Goal: Task Accomplishment & Management: Manage account settings

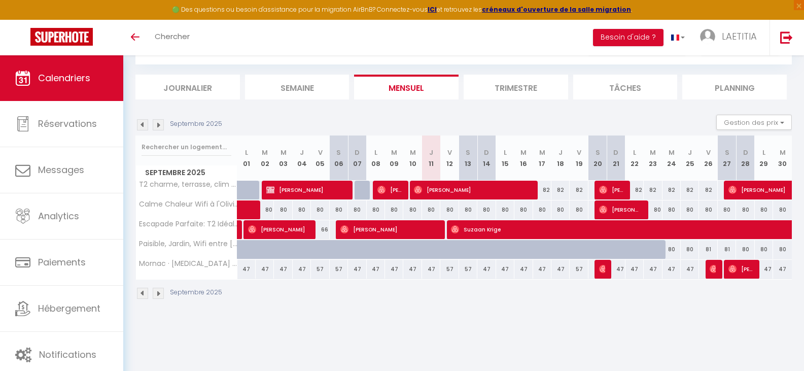
scroll to position [51, 0]
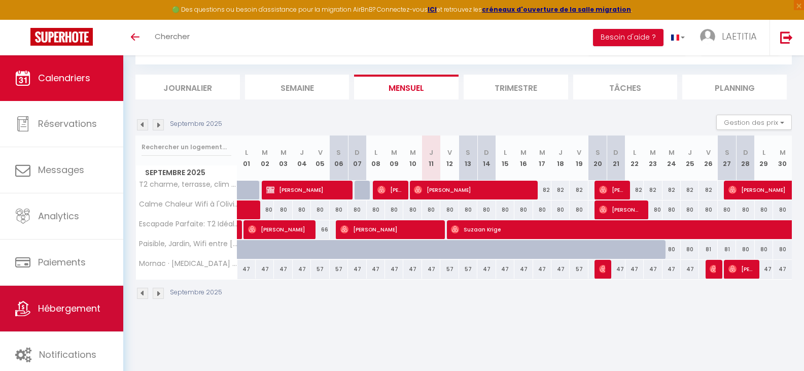
click at [100, 303] on span "Hébergement" at bounding box center [69, 308] width 62 height 13
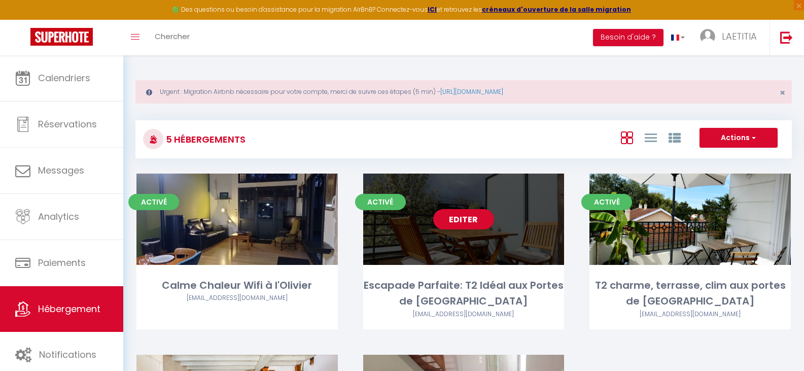
click at [551, 251] on div "Editer" at bounding box center [463, 218] width 201 height 91
select select "3"
select select "2"
select select "1"
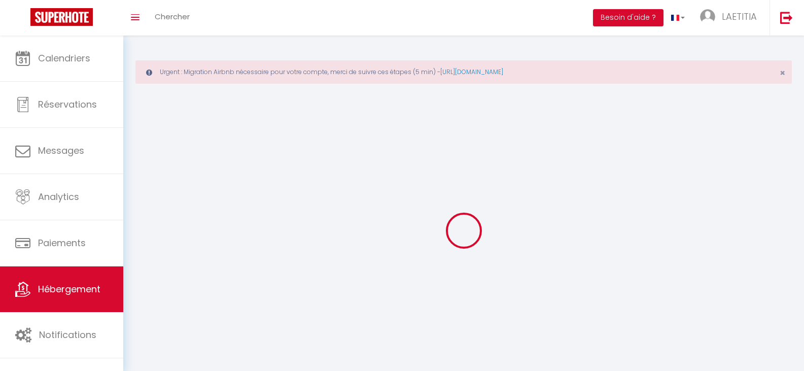
select select
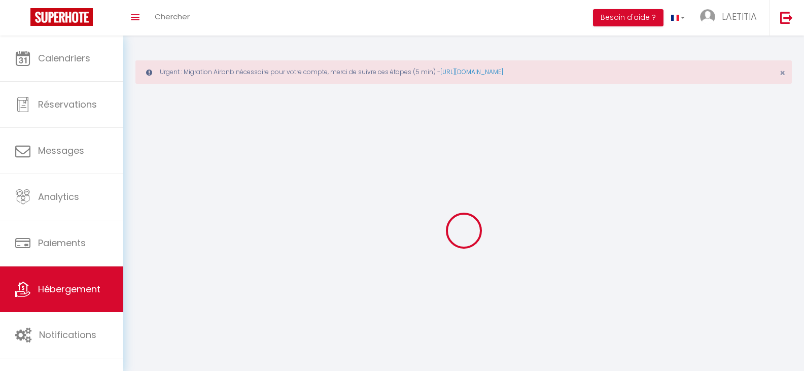
select select
checkbox input "false"
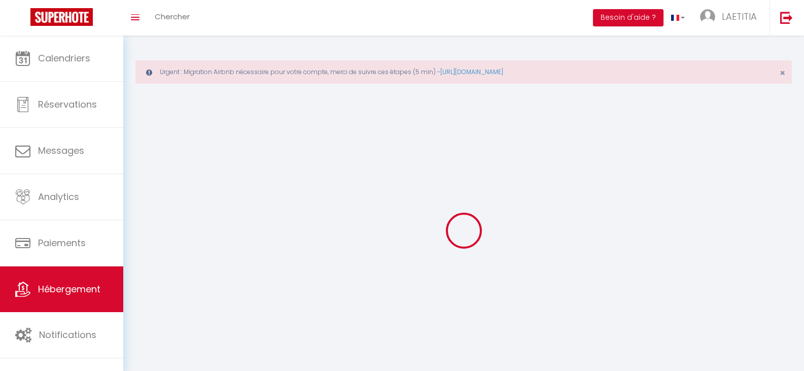
checkbox input "false"
select select
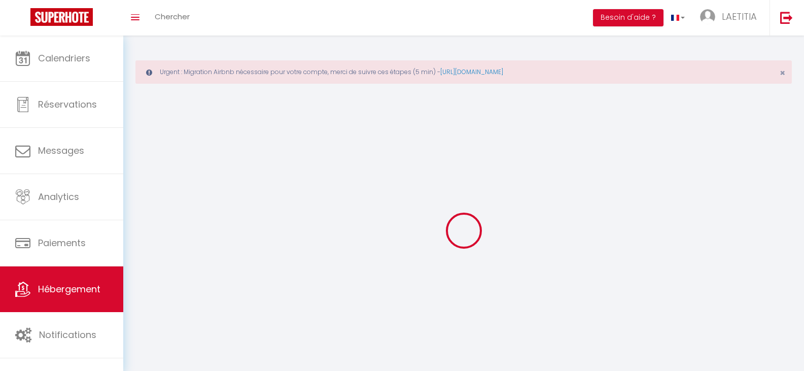
select select
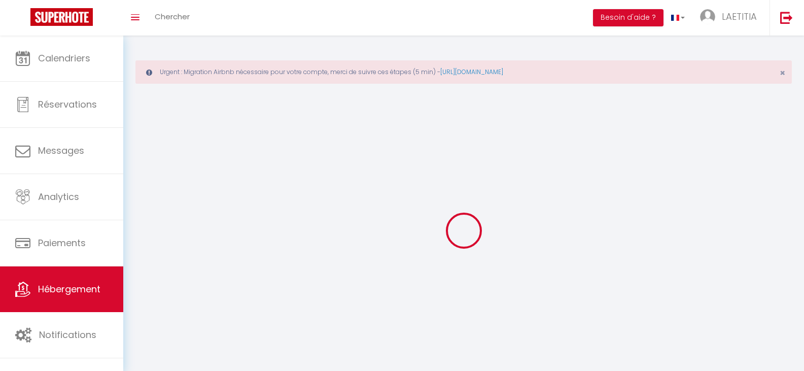
checkbox input "false"
select select
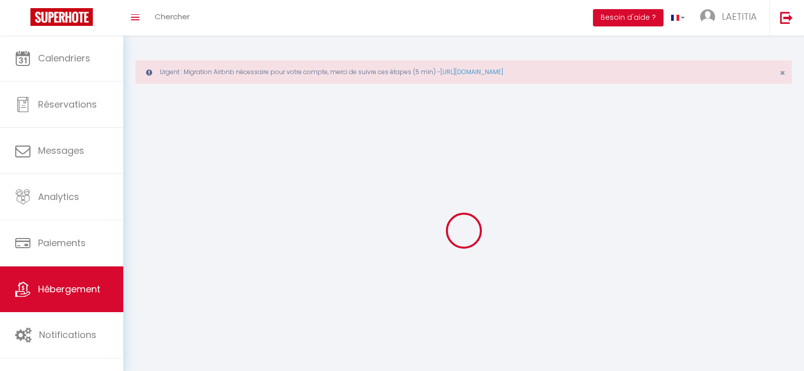
select select
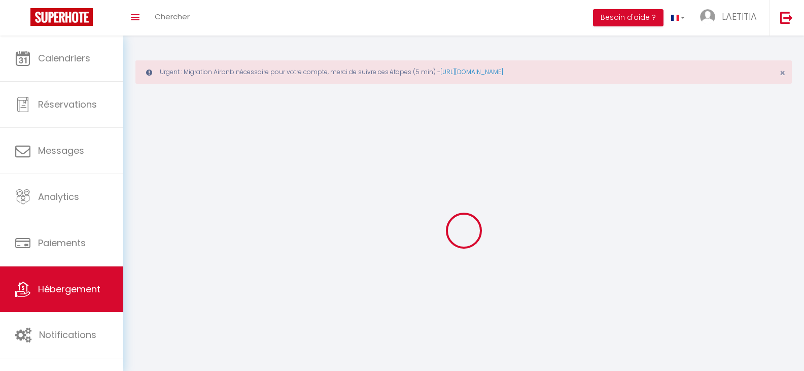
select select
checkbox input "false"
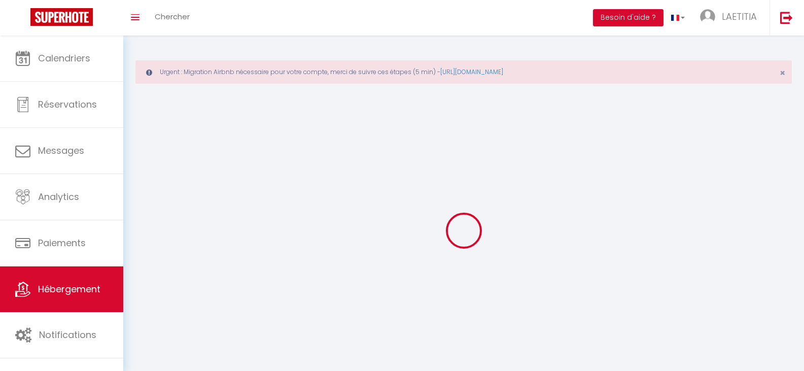
select select
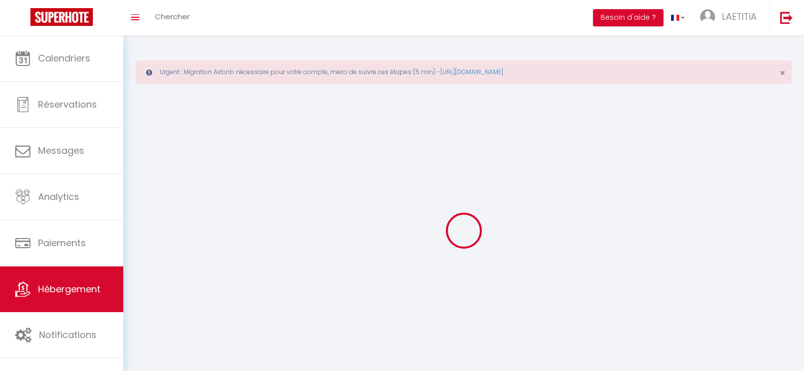
select select
checkbox input "false"
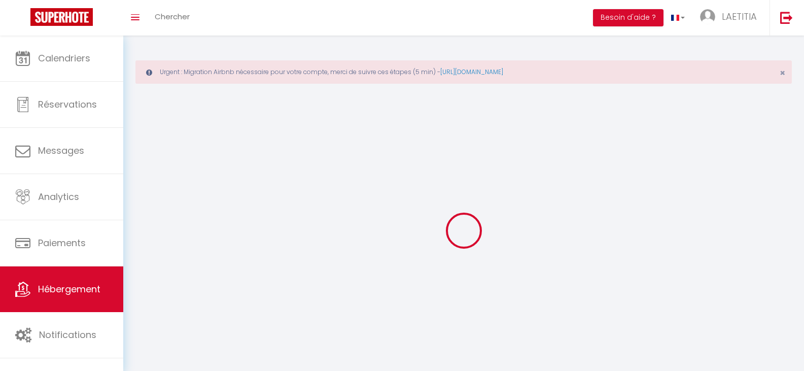
checkbox input "false"
select select
select select "28"
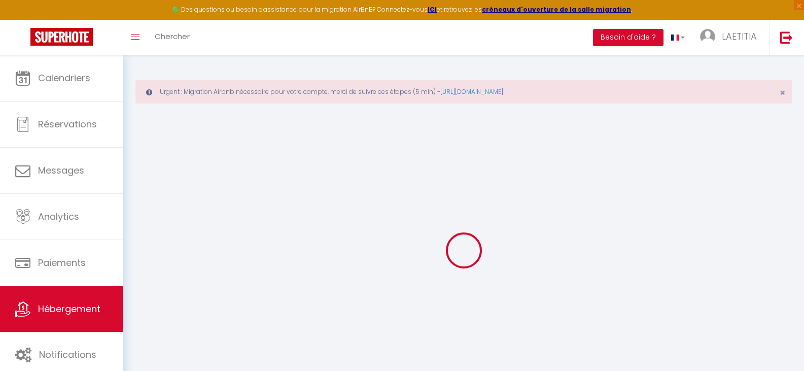
select select
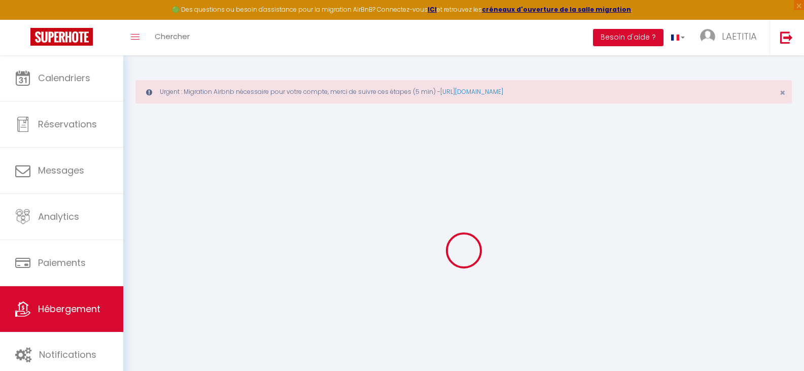
select select
checkbox input "false"
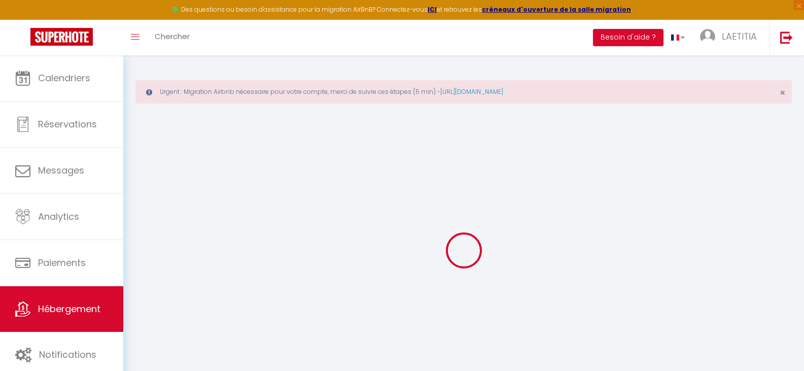
select select
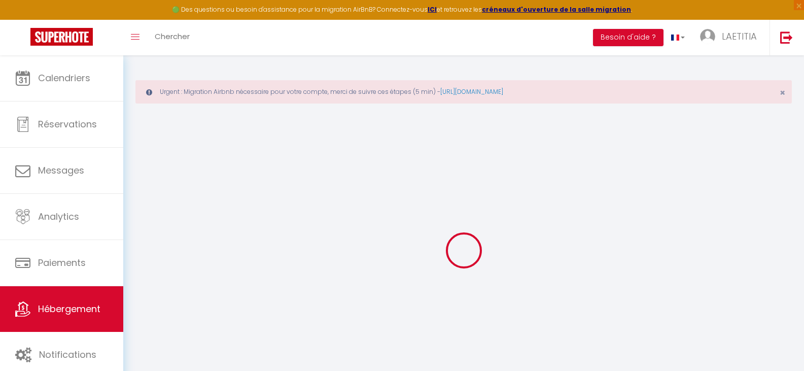
select select
checkbox input "false"
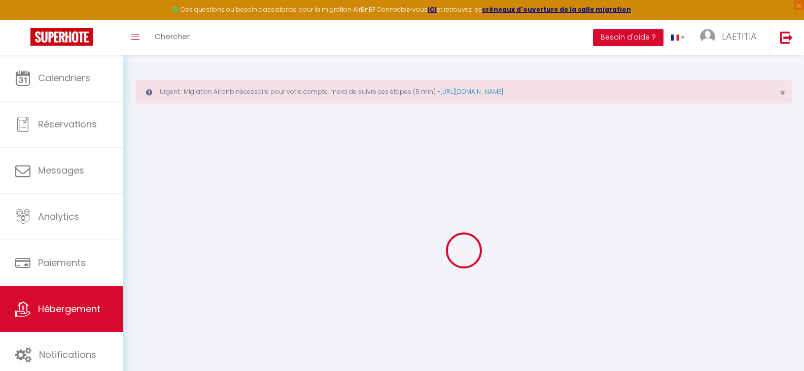
checkbox input "false"
select select
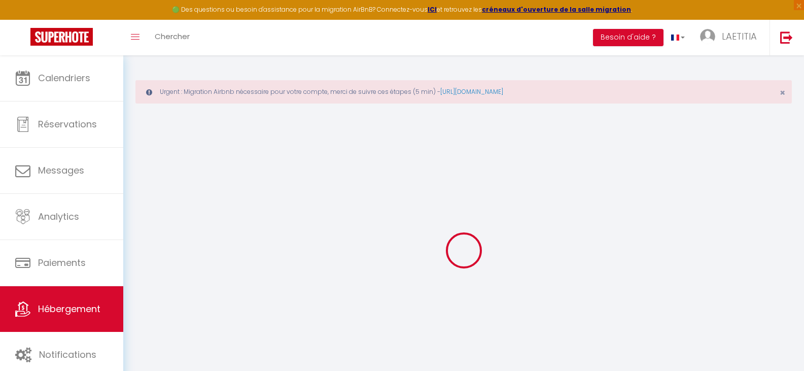
select select
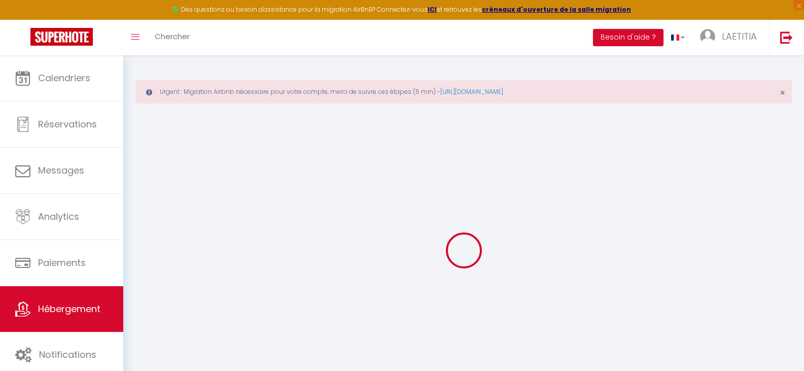
checkbox input "false"
select select
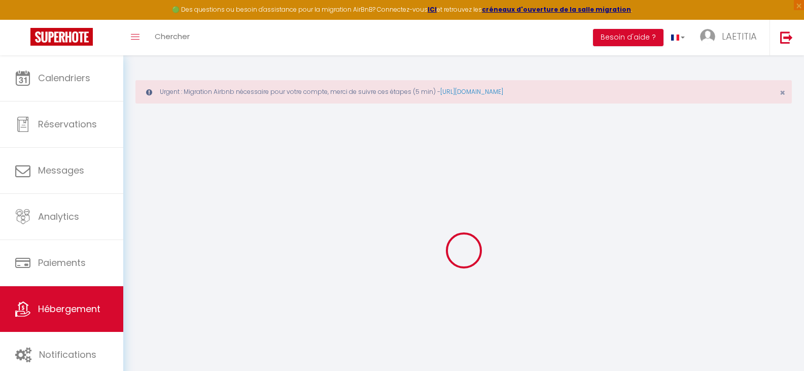
select select
type input "Escapade Parfaite: T2 Idéal aux Portes de [GEOGRAPHIC_DATA]"
type input "Laetitia"
type input "70"
type input "59"
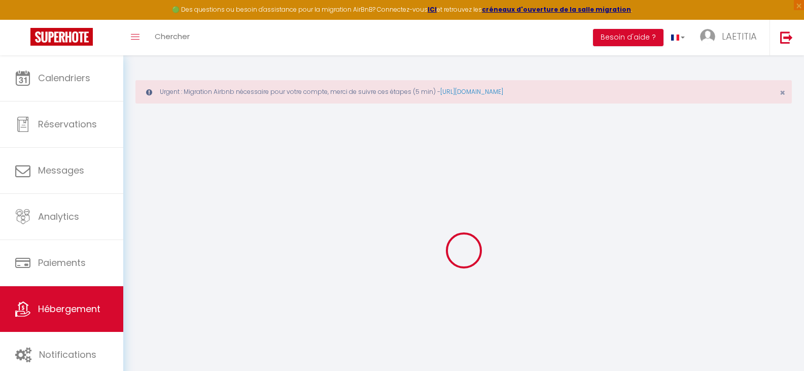
select select
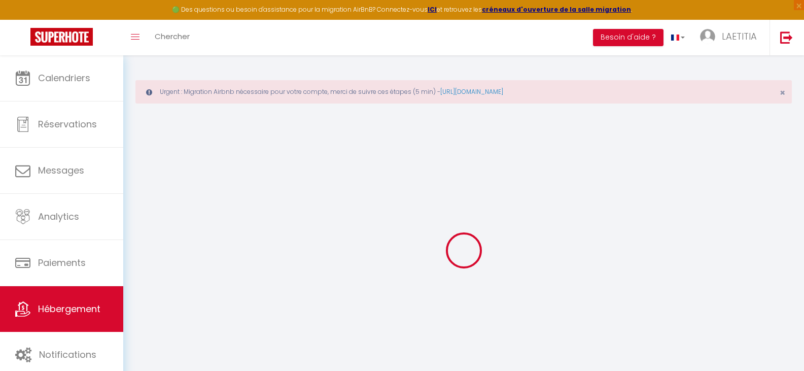
type input "[STREET_ADDRESS]"
type input "33140"
type input "Villenave-d'Ornon"
type input "[PERSON_NAME][EMAIL_ADDRESS][DOMAIN_NAME]"
select select
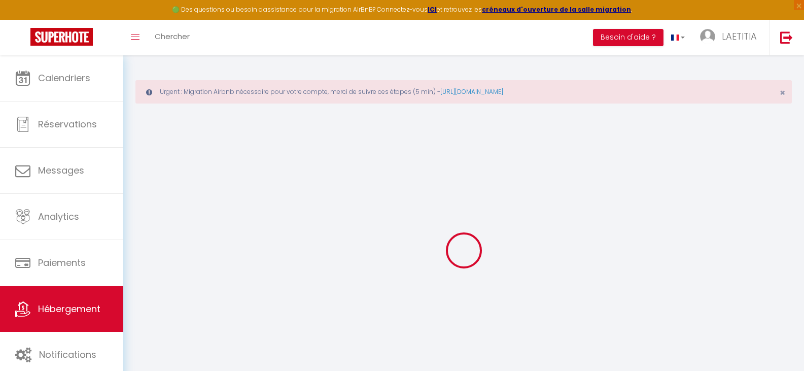
checkbox input "false"
type input "0"
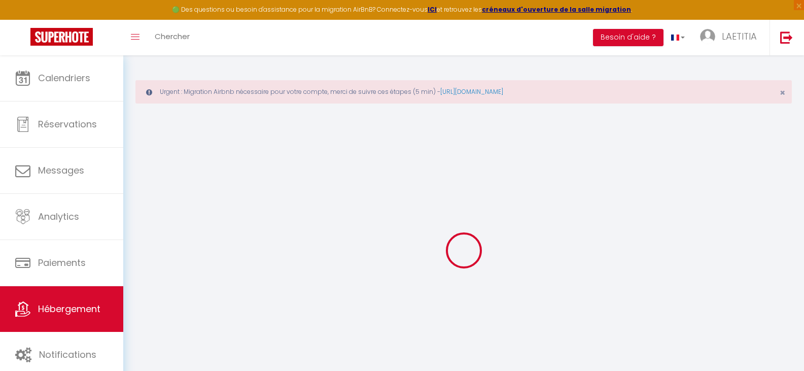
type input "0"
select select
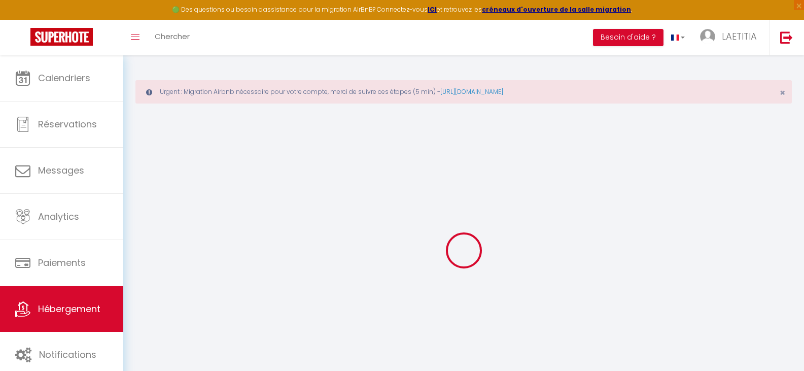
select select
checkbox input "false"
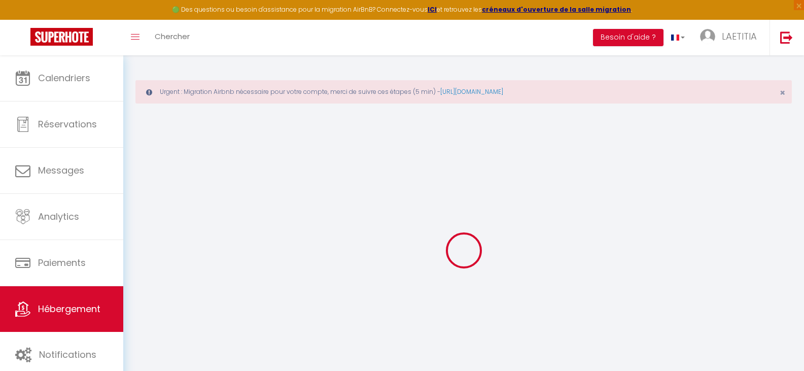
checkbox input "false"
select select
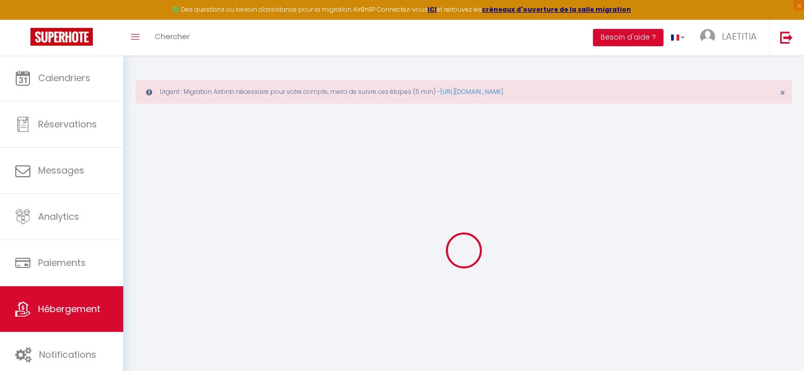
select select
checkbox input "false"
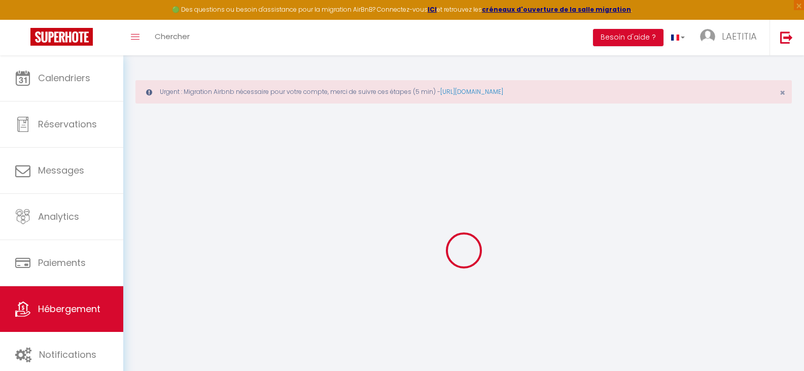
checkbox input "false"
select select "4654"
select select
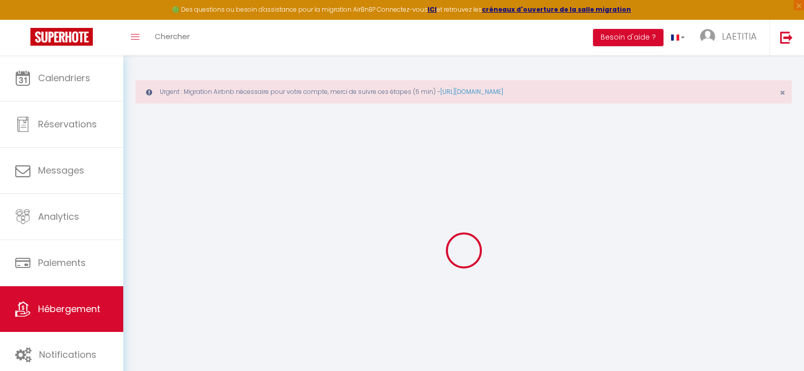
checkbox input "false"
select select "16:00"
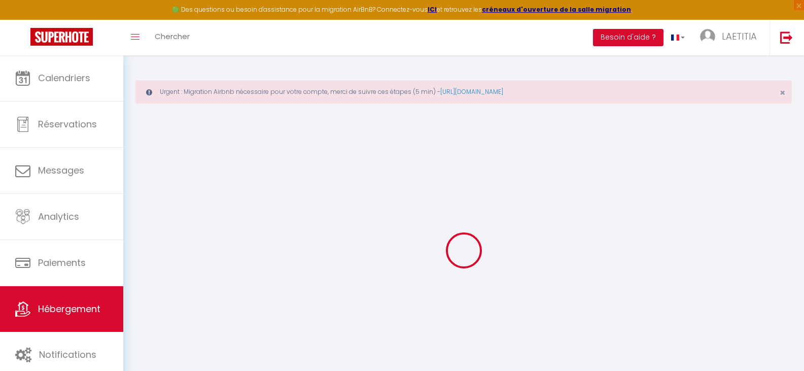
select select
select select "11:00"
select select "30"
select select "120"
select select
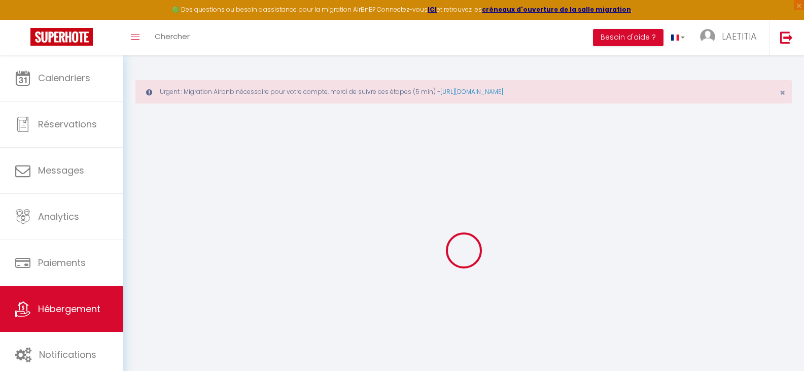
select select
checkbox input "false"
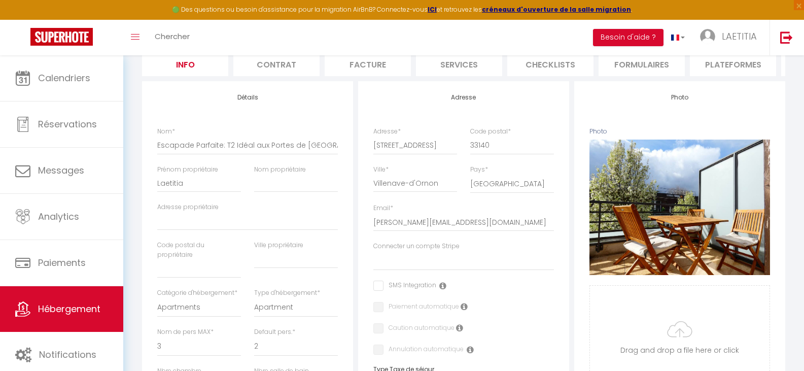
scroll to position [152, 0]
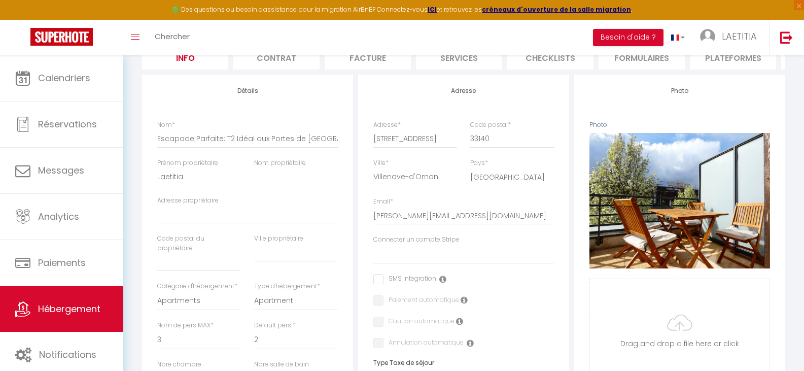
select select
checkbox input "false"
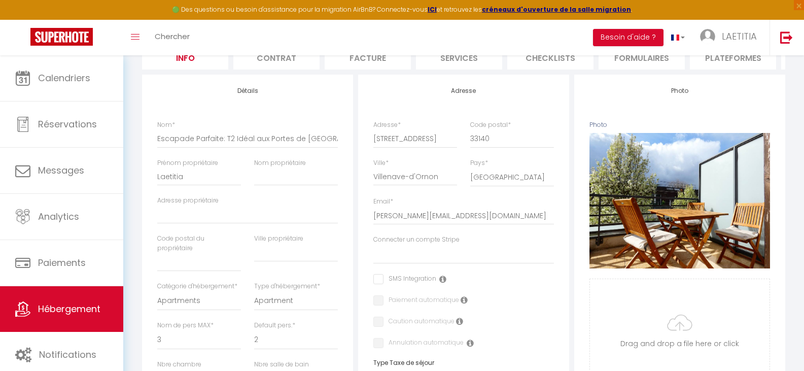
checkbox input "false"
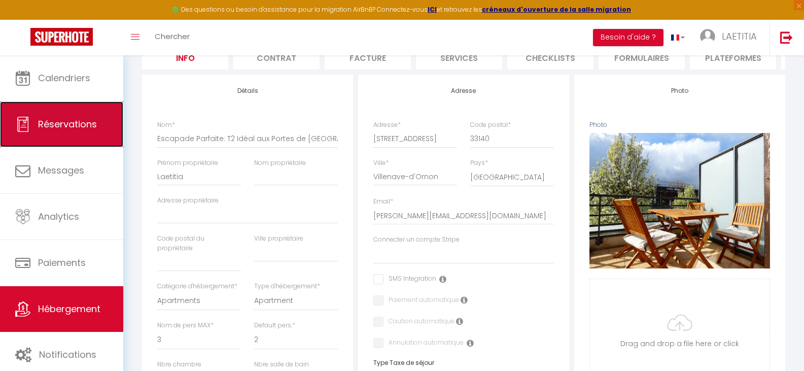
click at [62, 137] on link "Réservations" at bounding box center [61, 124] width 123 height 46
select select "not_cancelled"
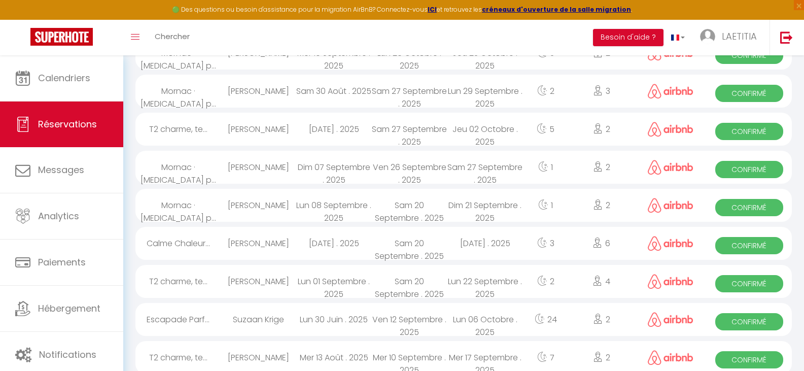
scroll to position [304, 0]
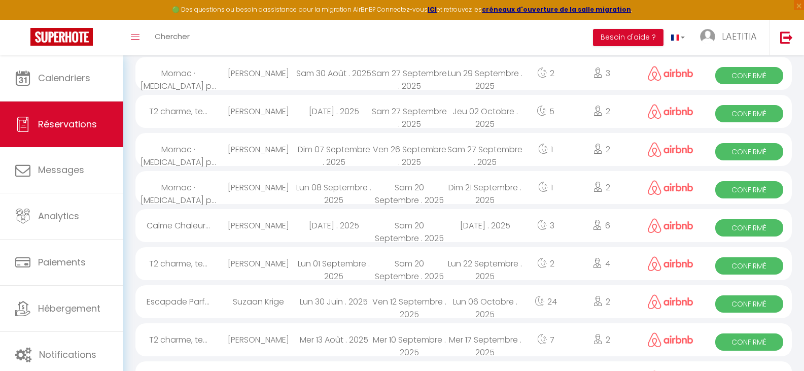
click at [284, 302] on div "Suzaan Krige" at bounding box center [259, 301] width 76 height 33
select select "OK"
select select "1"
select select "0"
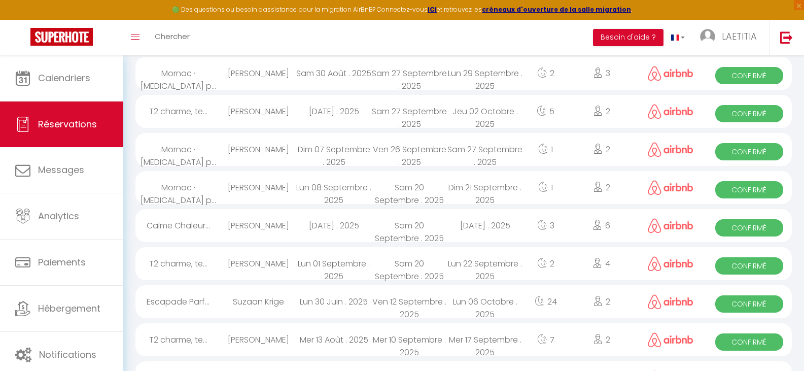
select select "1"
select select
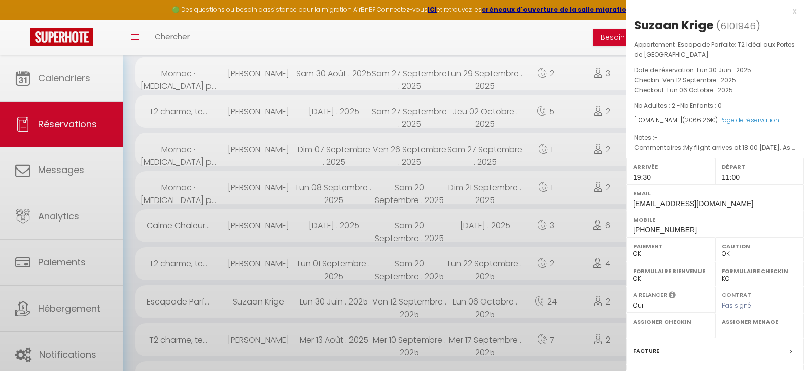
select select "4654"
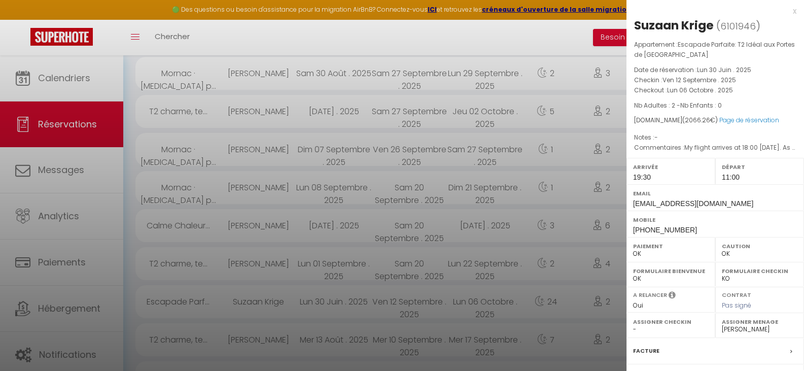
click at [656, 177] on div "Arrivée 19:30" at bounding box center [670, 171] width 89 height 26
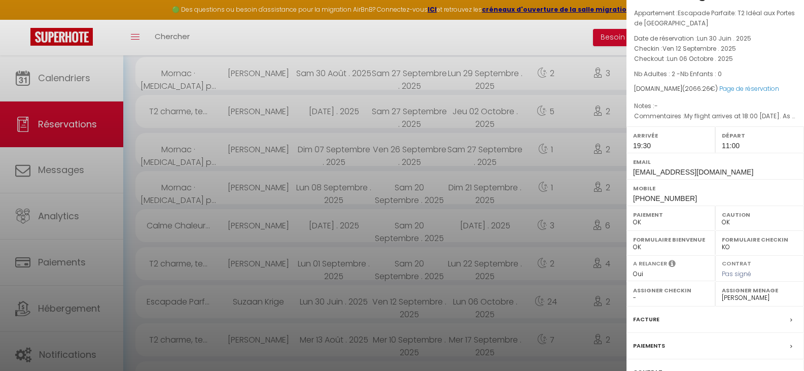
scroll to position [112, 0]
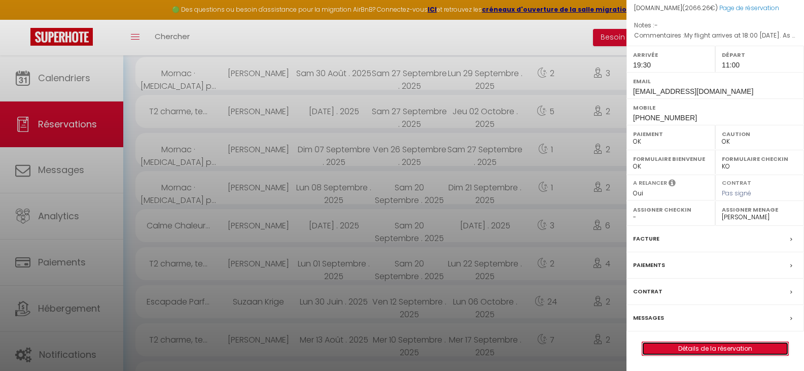
click at [692, 348] on link "Détails de la réservation" at bounding box center [715, 348] width 146 height 13
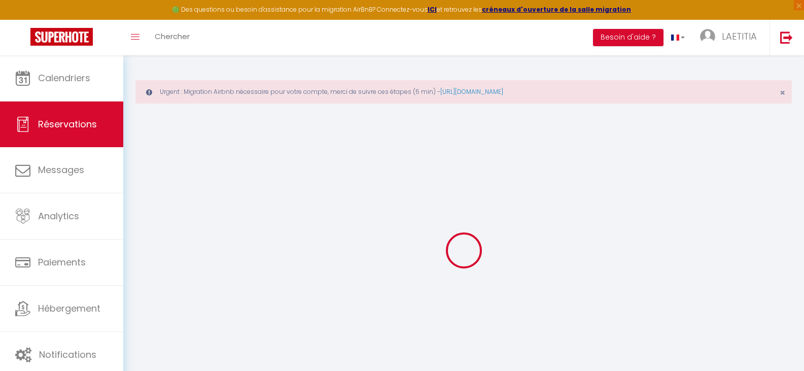
type input "Suzaan"
type input "Krige"
type input "[EMAIL_ADDRESS][DOMAIN_NAME]"
type input "[PHONE_NUMBER]"
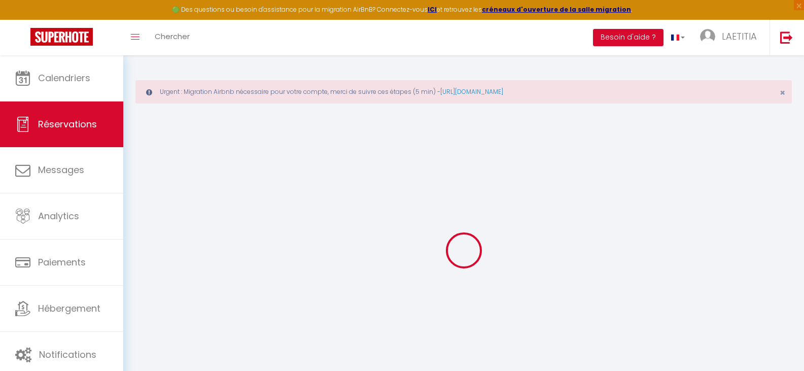
type input "[PHONE_NUMBER]"
select select
type input "69.53"
select select "63816"
select select "1"
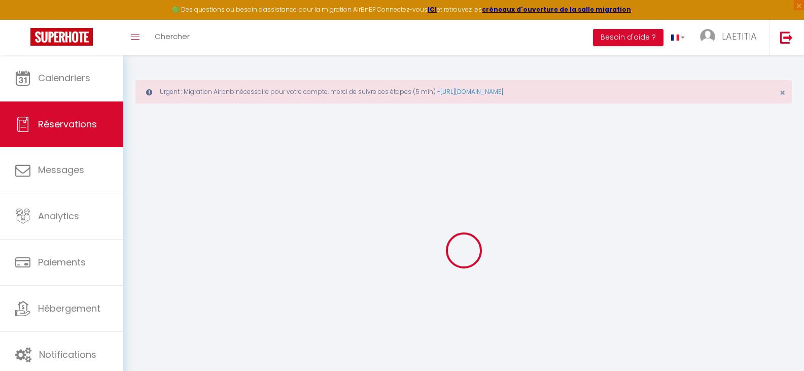
select select
type input "2"
select select "12"
select select
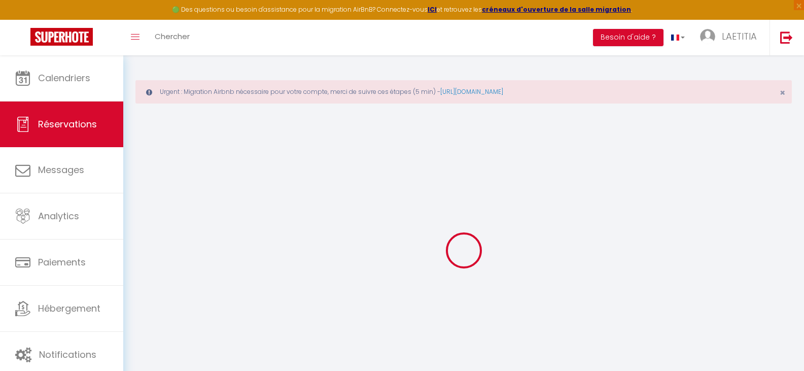
type input "1872.45"
checkbox input "false"
type input "0"
select select "1"
type input "0"
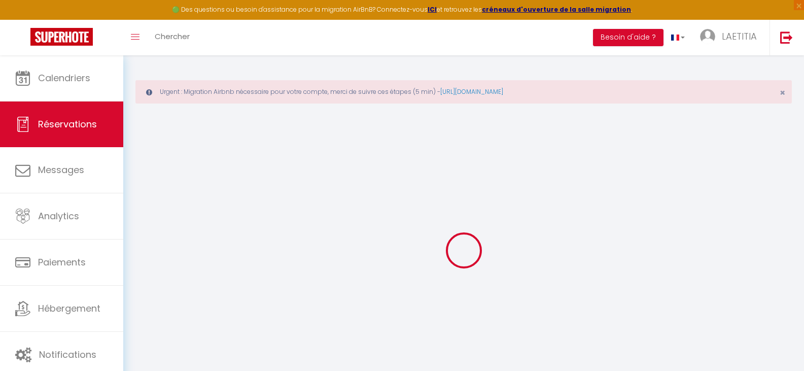
type input "0"
select select
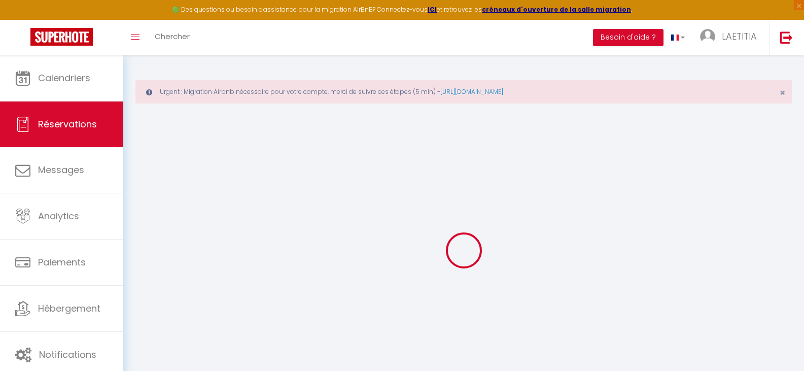
select select "15"
checkbox input "false"
select select
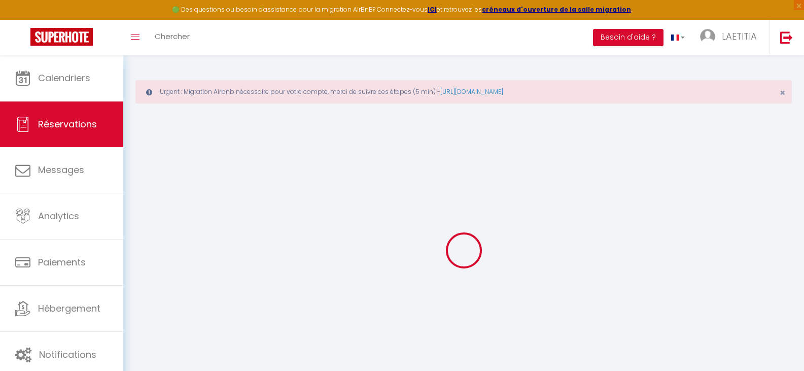
checkbox input "false"
select select
checkbox input "false"
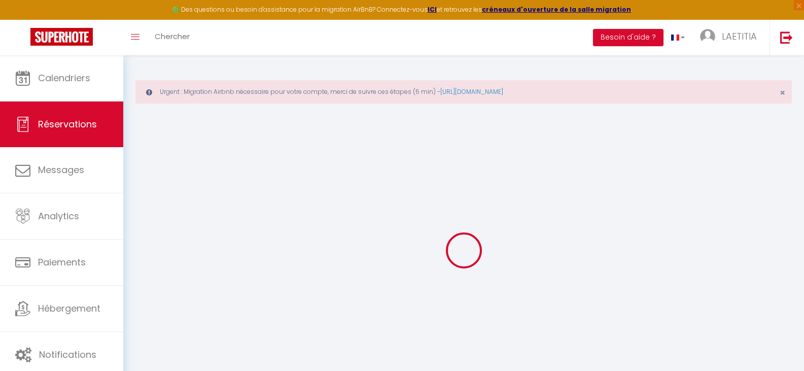
type textarea "My flight arrives at 18:00 [DATE]. As soon as I get my car rental, I will head …"
select select
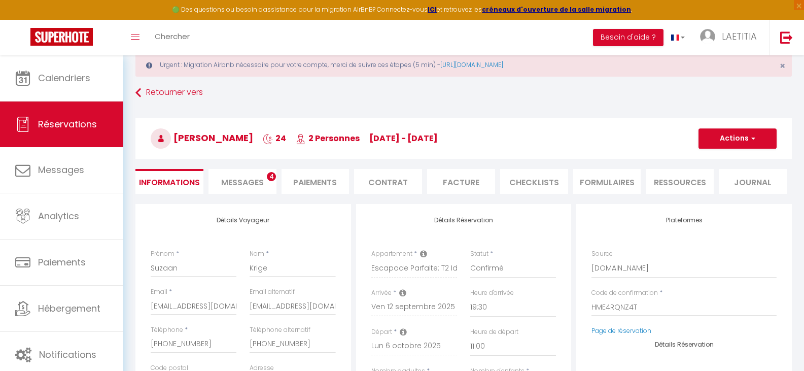
scroll to position [51, 0]
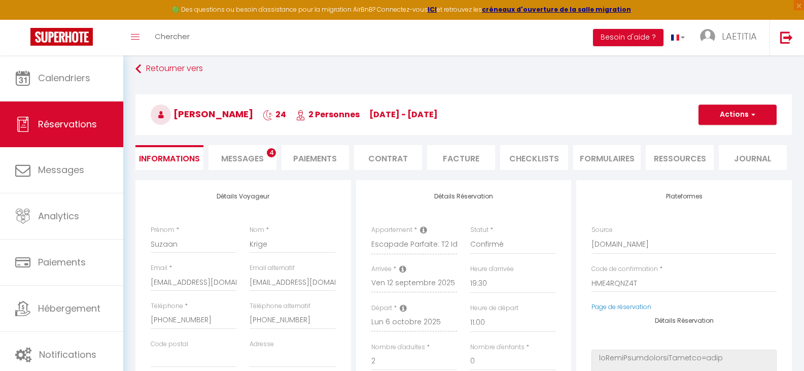
click at [248, 160] on span "Messages" at bounding box center [242, 159] width 43 height 12
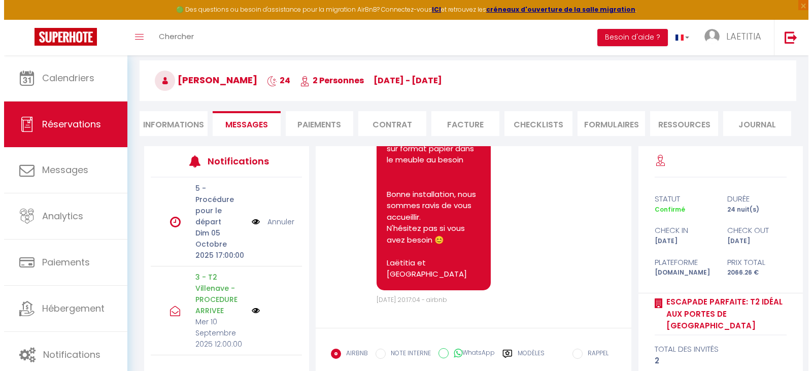
scroll to position [144, 0]
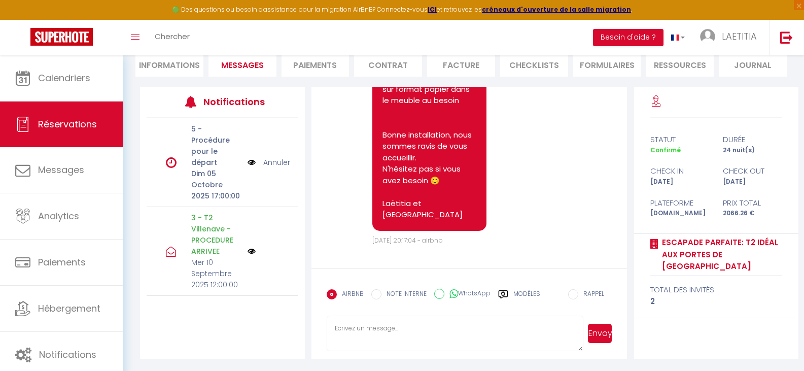
click at [248, 255] on img at bounding box center [252, 251] width 8 height 8
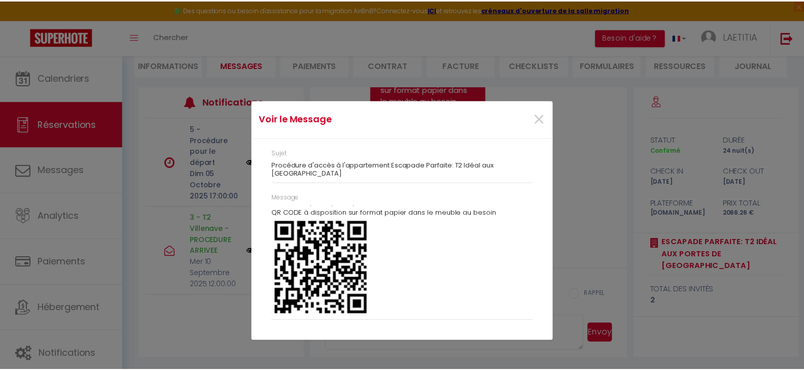
scroll to position [307, 0]
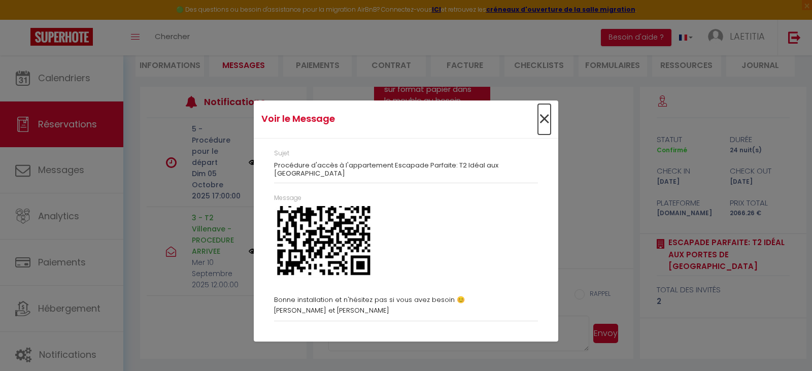
click at [540, 122] on span "×" at bounding box center [544, 119] width 13 height 30
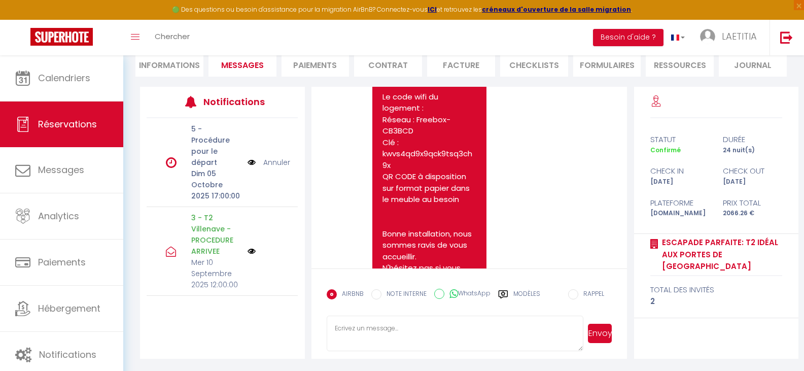
scroll to position [4511, 0]
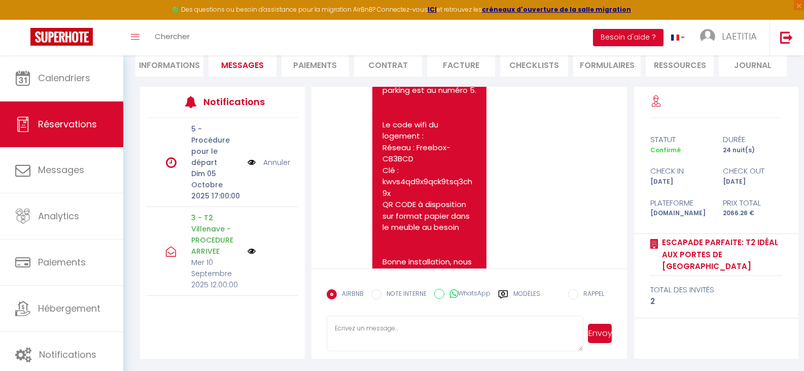
click at [187, 68] on li "Informations" at bounding box center [169, 64] width 68 height 25
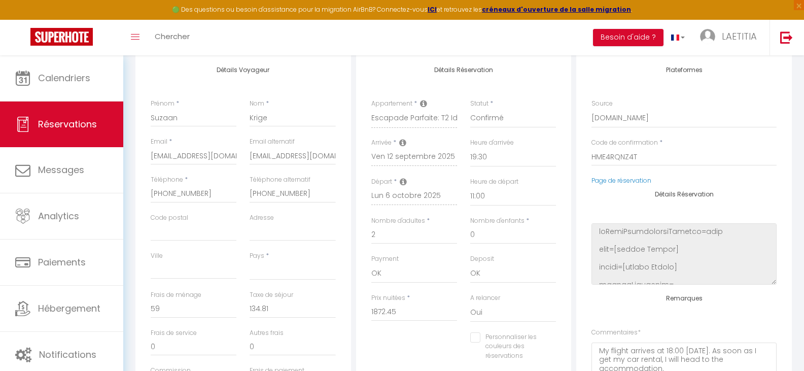
scroll to position [195, 0]
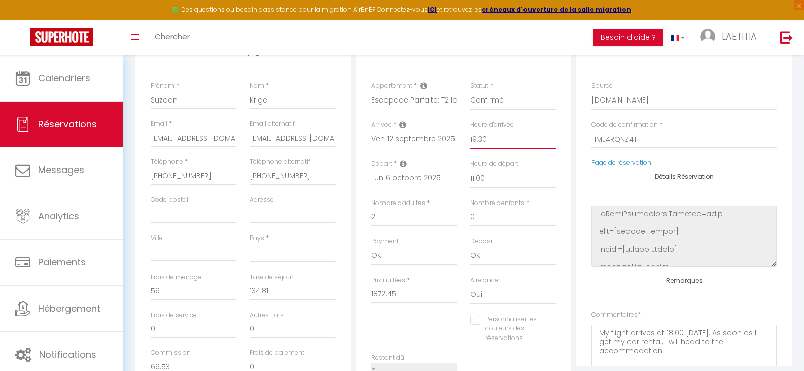
click at [479, 139] on select "00:00 00:30 01:00 01:30 02:00 02:30 03:00 03:30 04:00 04:30 05:00 05:30 06:00 0…" at bounding box center [513, 139] width 86 height 19
click at [470, 130] on select "00:00 00:30 01:00 01:30 02:00 02:30 03:00 03:30 04:00 04:30 05:00 05:30 06:00 0…" at bounding box center [513, 139] width 86 height 19
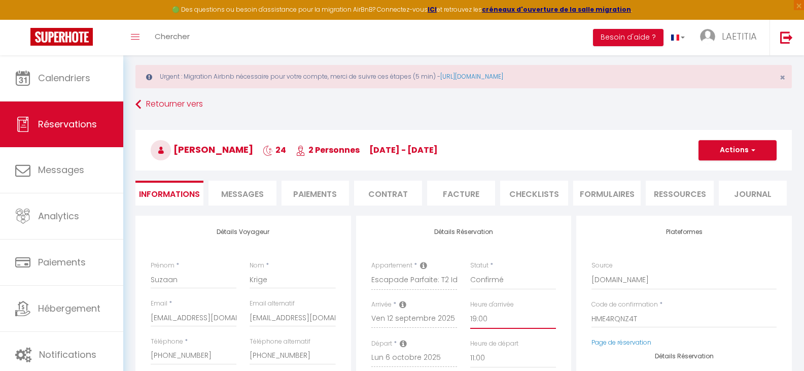
scroll to position [0, 0]
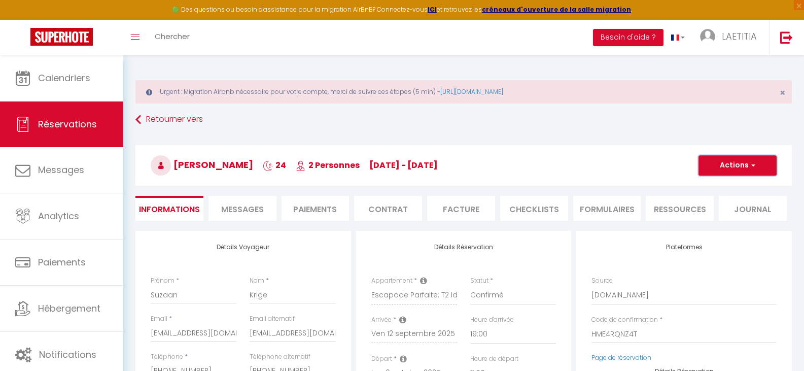
click at [710, 169] on button "Actions" at bounding box center [737, 165] width 78 height 20
click at [711, 184] on link "Enregistrer" at bounding box center [727, 187] width 80 height 13
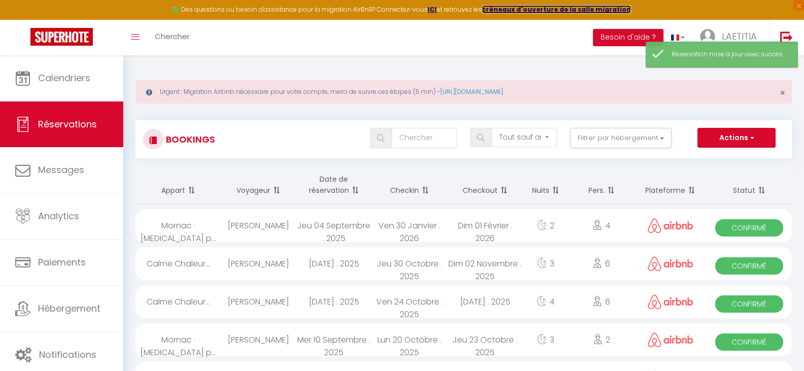
click at [536, 9] on strong "créneaux d'ouverture de la salle migration" at bounding box center [556, 9] width 149 height 9
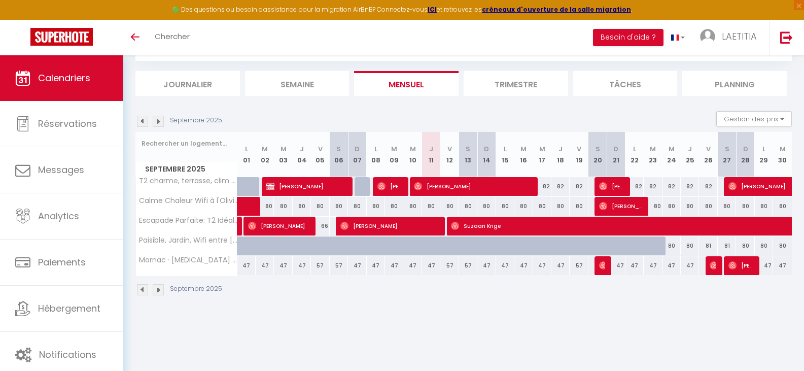
scroll to position [55, 0]
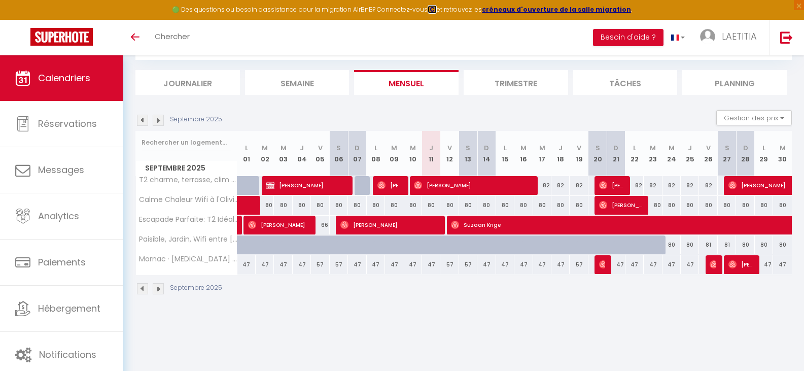
click at [437, 9] on strong "ICI" at bounding box center [432, 9] width 9 height 9
drag, startPoint x: 513, startPoint y: 205, endPoint x: 489, endPoint y: 204, distance: 24.4
drag, startPoint x: 489, startPoint y: 204, endPoint x: 346, endPoint y: 100, distance: 176.7
click at [346, 100] on section "Septembre 2025 Gestion des prix Nb Nuits minimum Règles Disponibilité Septembre…" at bounding box center [463, 202] width 656 height 205
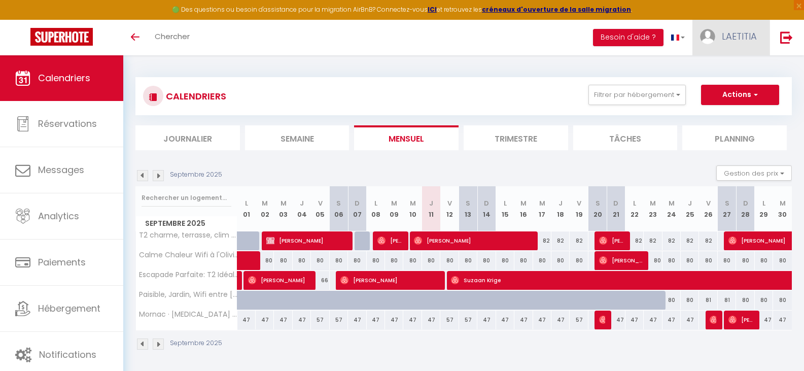
click at [720, 45] on link "LAETITIA" at bounding box center [730, 38] width 77 height 36
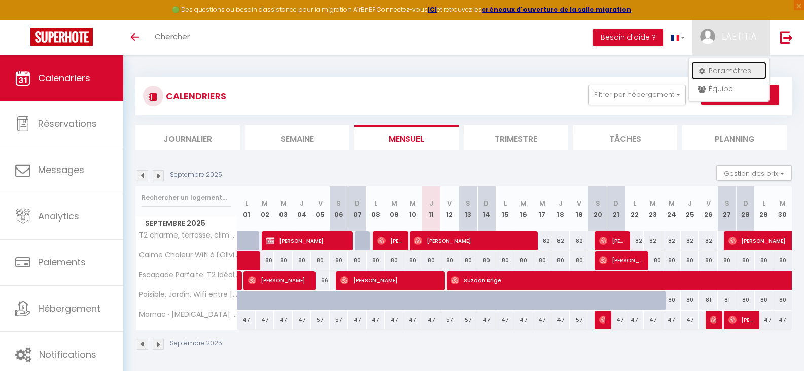
click at [718, 67] on link "Paramètres" at bounding box center [728, 70] width 75 height 17
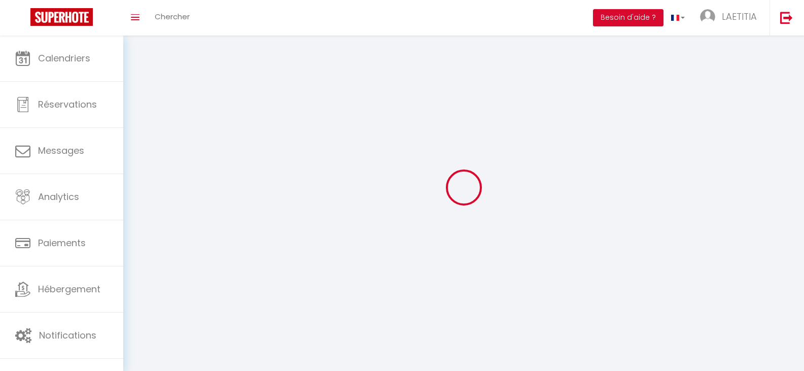
type input "LAETITIA"
type input "FERREIRA"
type input "0660464295"
type input "51 rue des Pins Francs"
type input "33200"
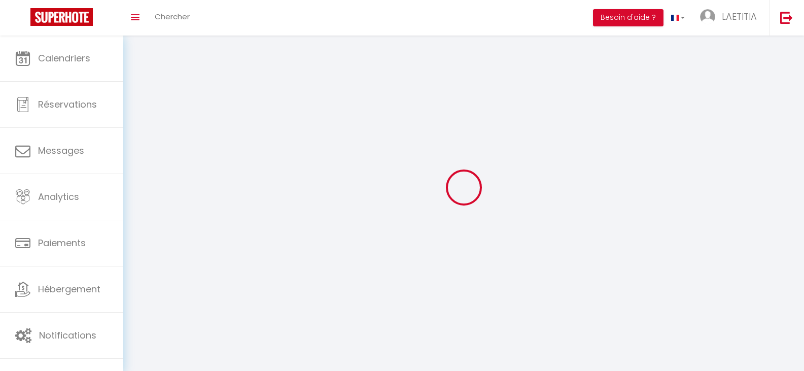
type input "BORDEAUX"
type input "zhP2DSYP5G8licJNOv4qgLBLG"
type input "uZ9mj6NIQklWnLiHEolYXKu0Z"
select select "28"
select select "fr"
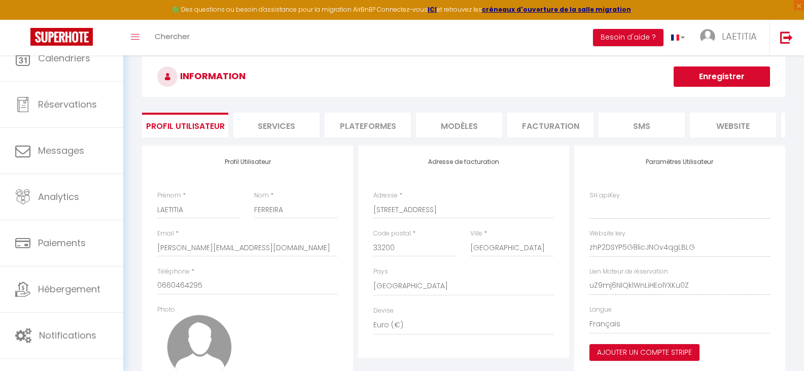
type input "zhP2DSYP5G8licJNOv4qgLBLG"
type input "uZ9mj6NIQklWnLiHEolYXKu0Z"
type input "https://app.superhote.com/#/get-available-rentals/uZ9mj6NIQklWnLiHEolYXKu0Z"
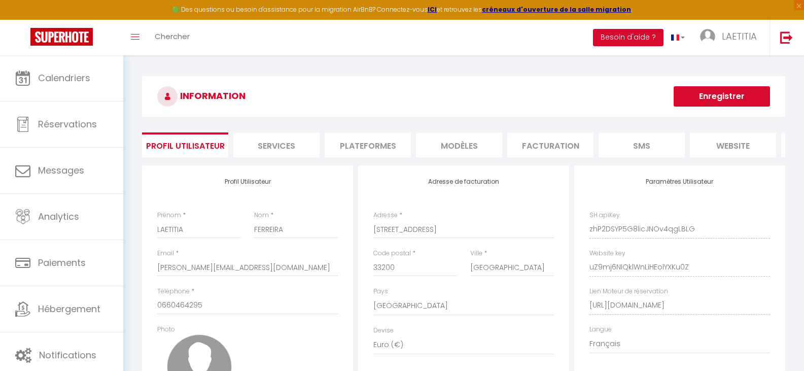
click at [385, 149] on li "Plateformes" at bounding box center [368, 144] width 86 height 25
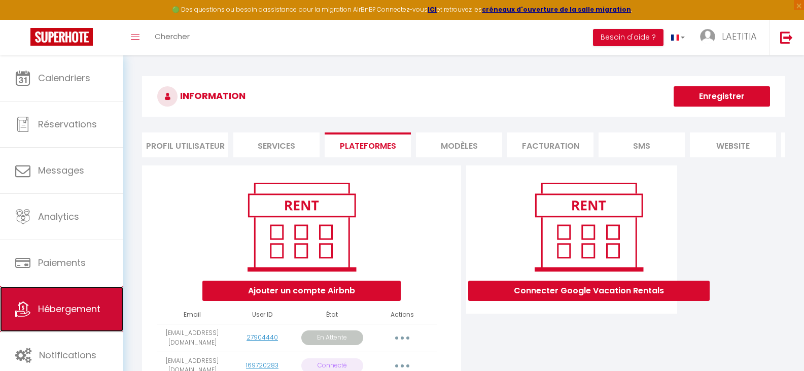
click at [93, 304] on span "Hébergement" at bounding box center [69, 308] width 62 height 13
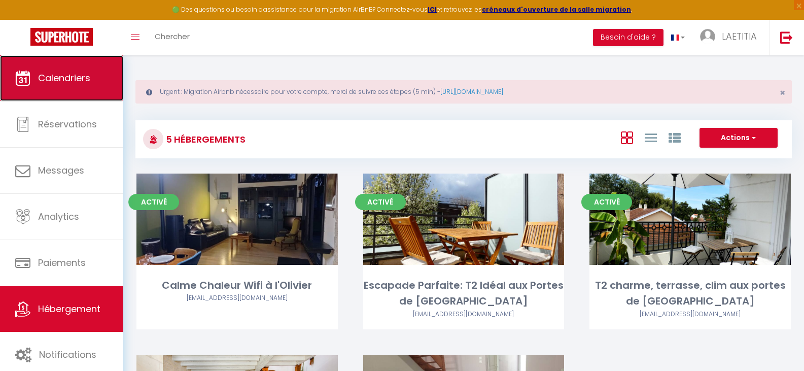
click at [68, 87] on link "Calendriers" at bounding box center [61, 78] width 123 height 46
